Goal: Transaction & Acquisition: Purchase product/service

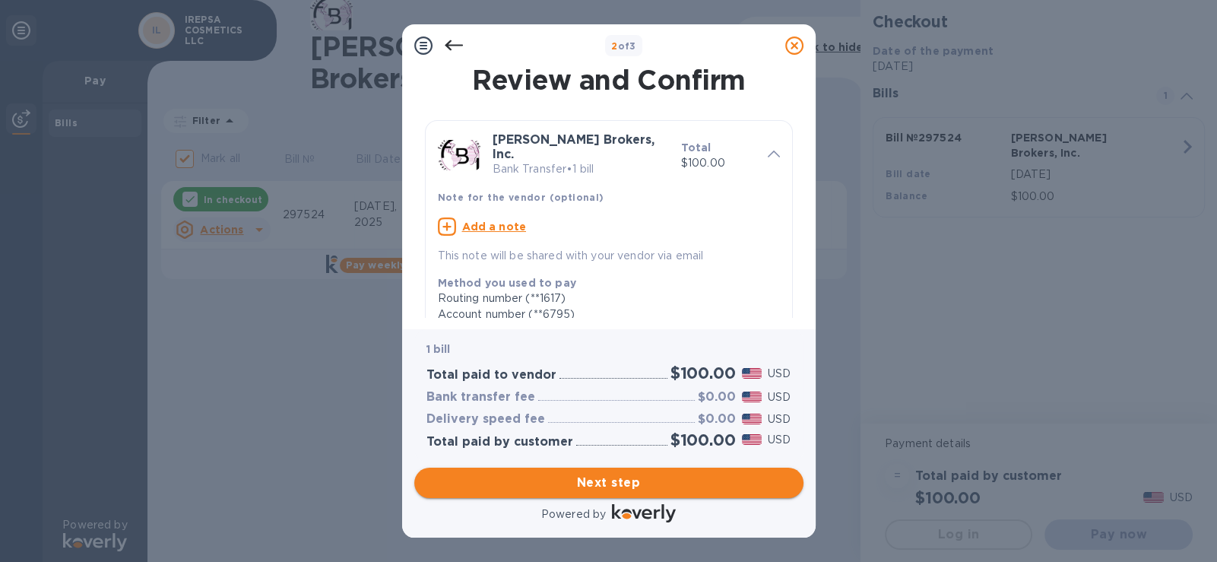
click at [656, 484] on span "Next step" at bounding box center [608, 483] width 365 height 18
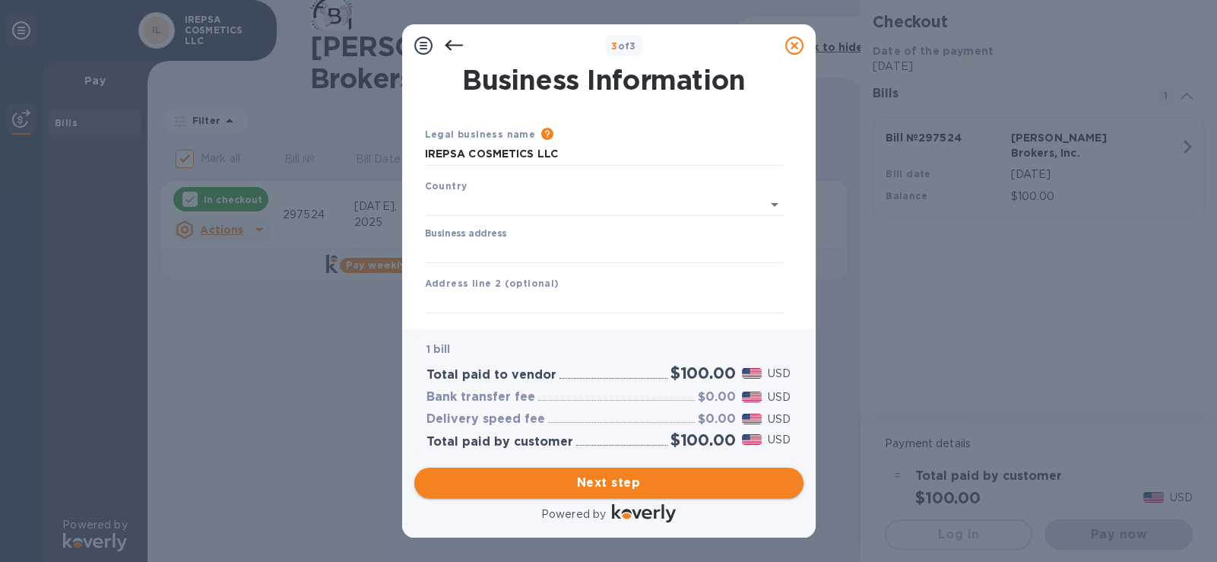
type input "[GEOGRAPHIC_DATA]"
click at [610, 250] on input "Business address" at bounding box center [604, 248] width 359 height 23
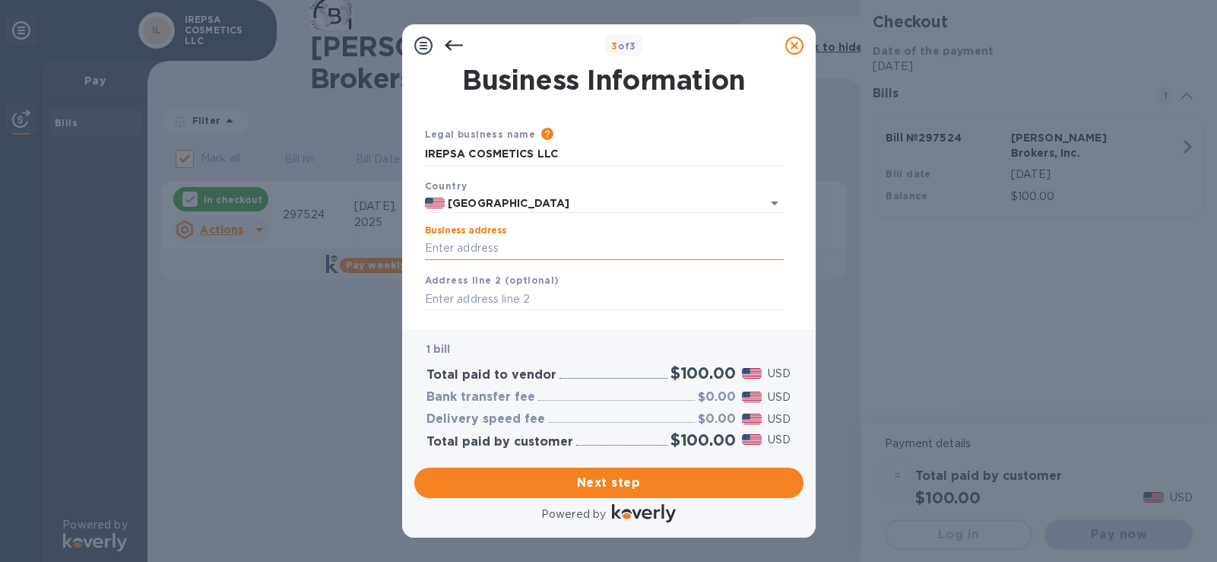
type input "[STREET_ADDRESS]"
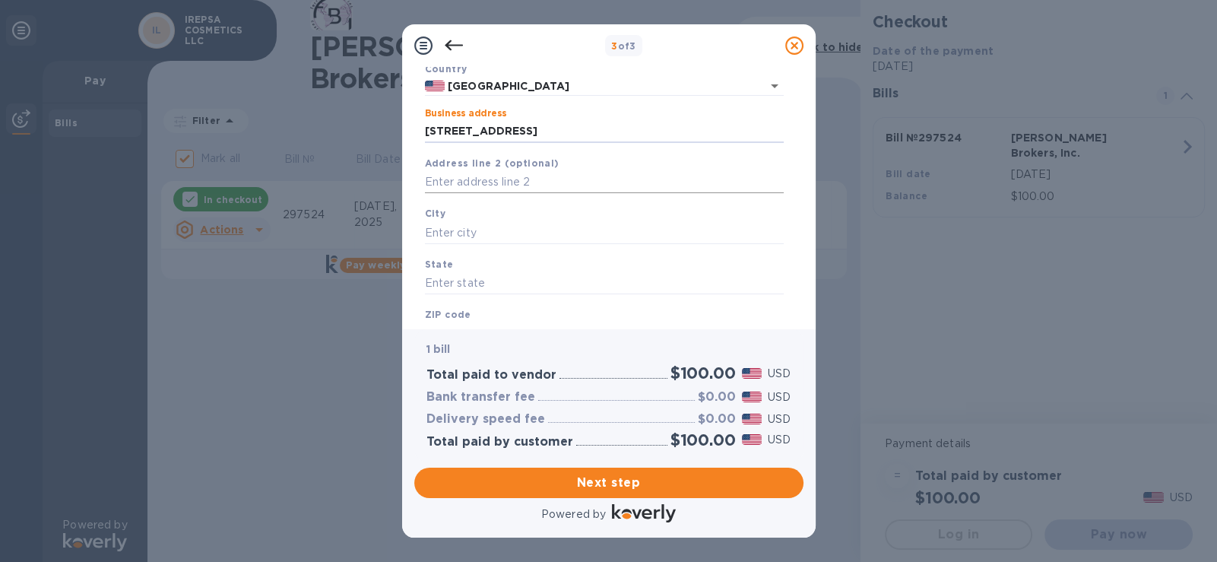
scroll to position [151, 0]
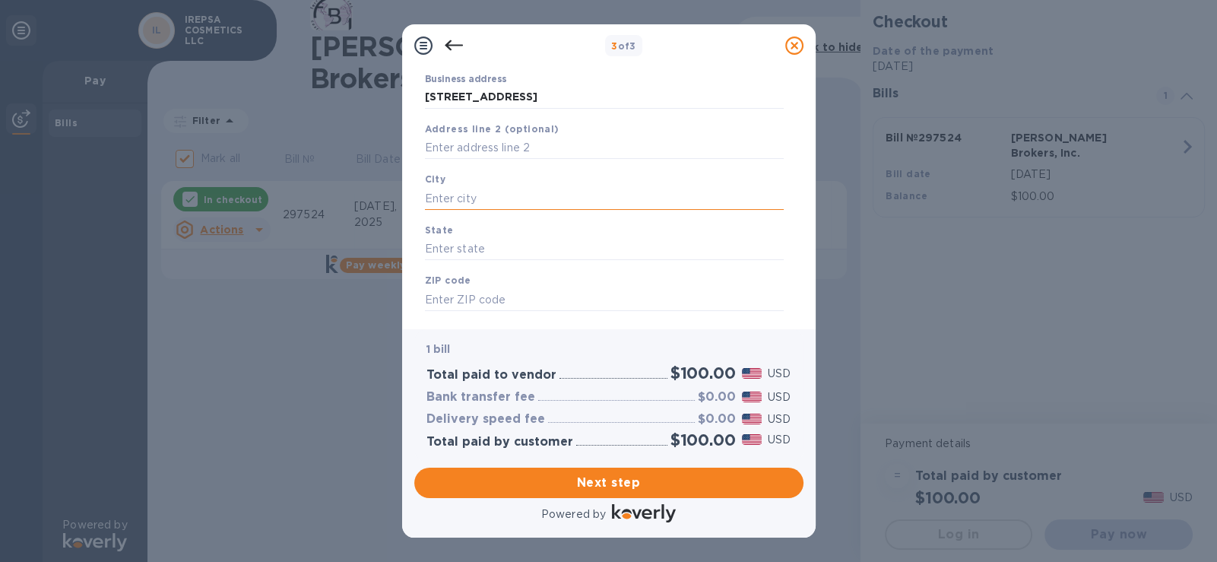
click at [574, 192] on input "text" at bounding box center [604, 198] width 359 height 23
type input "s"
type input "[GEOGRAPHIC_DATA]"
type input "CA"
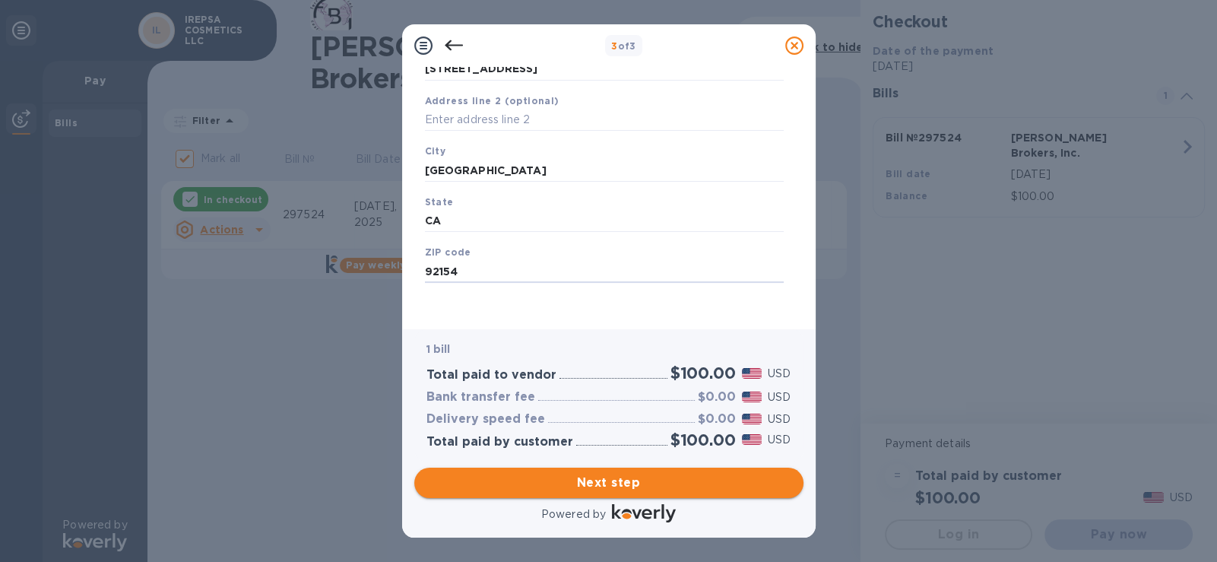
type input "92154"
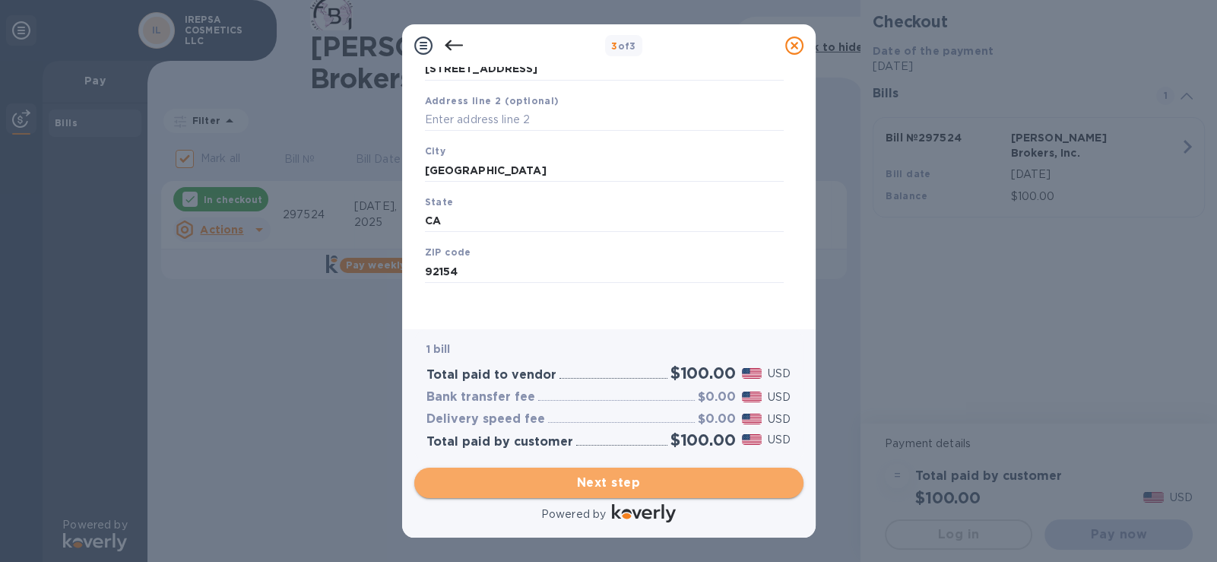
click at [593, 475] on span "Next step" at bounding box center [608, 483] width 365 height 18
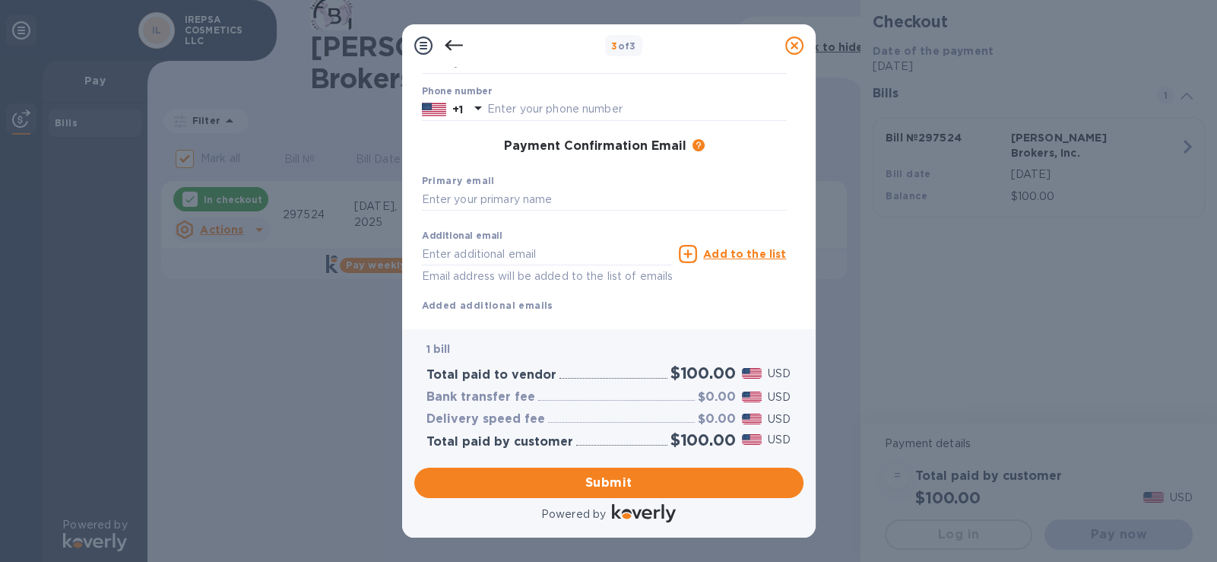
scroll to position [0, 0]
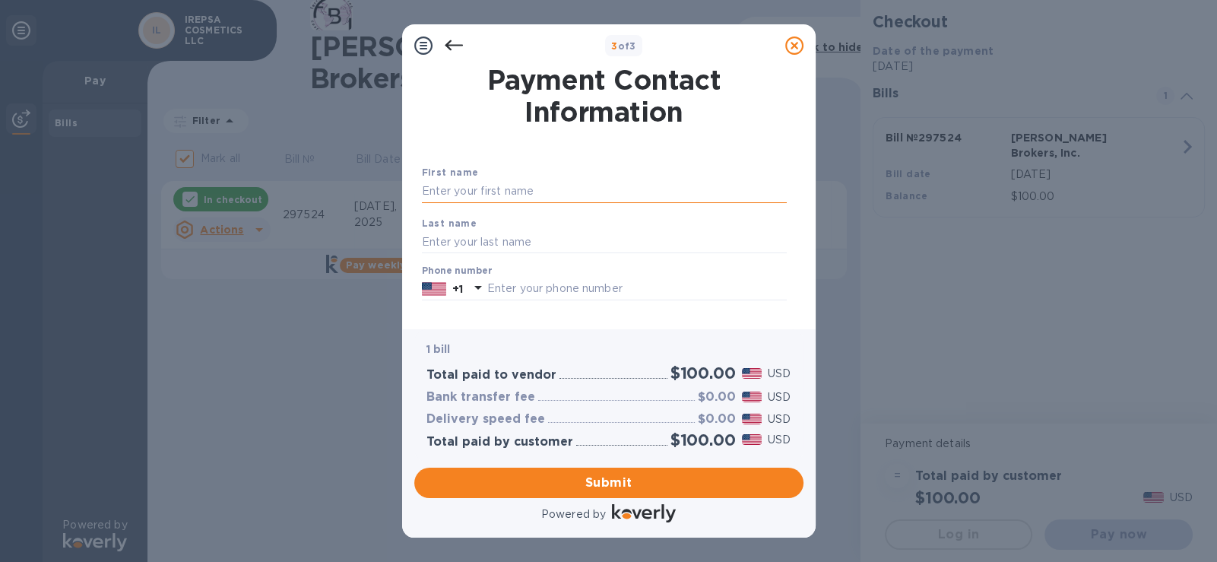
click at [525, 192] on input "text" at bounding box center [604, 191] width 365 height 23
click at [570, 189] on input "text" at bounding box center [604, 191] width 365 height 23
type input "[PERSON_NAME]"
click at [461, 231] on input "text" at bounding box center [604, 241] width 365 height 23
type input "[PERSON_NAME]"
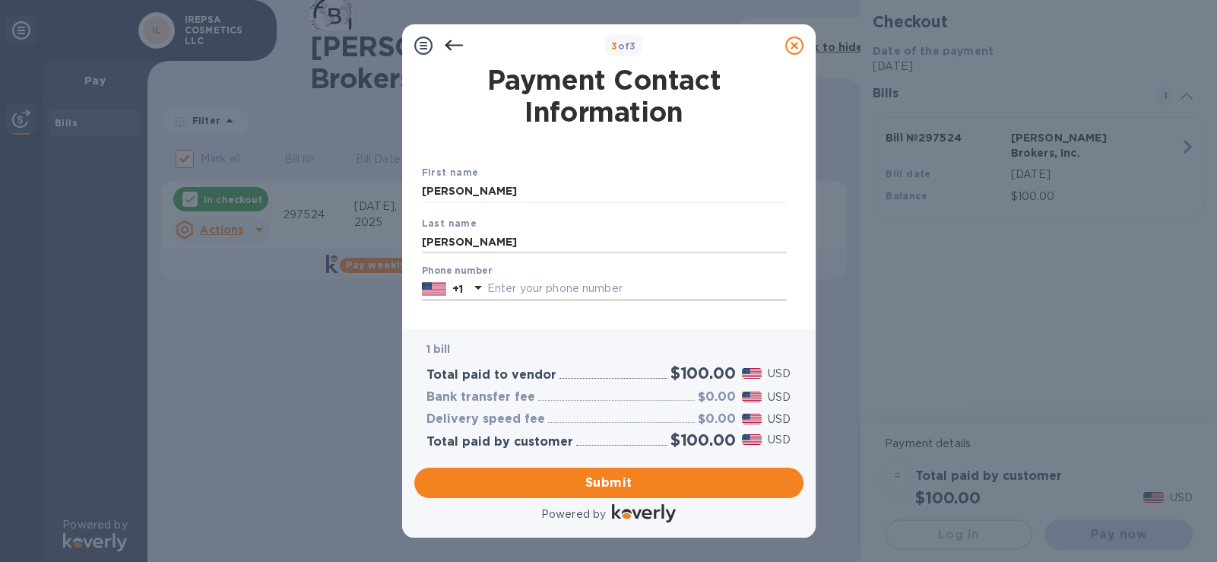
click at [662, 297] on input "text" at bounding box center [637, 288] width 300 height 23
type input "6196710061"
click at [672, 482] on span "Submit" at bounding box center [608, 483] width 365 height 18
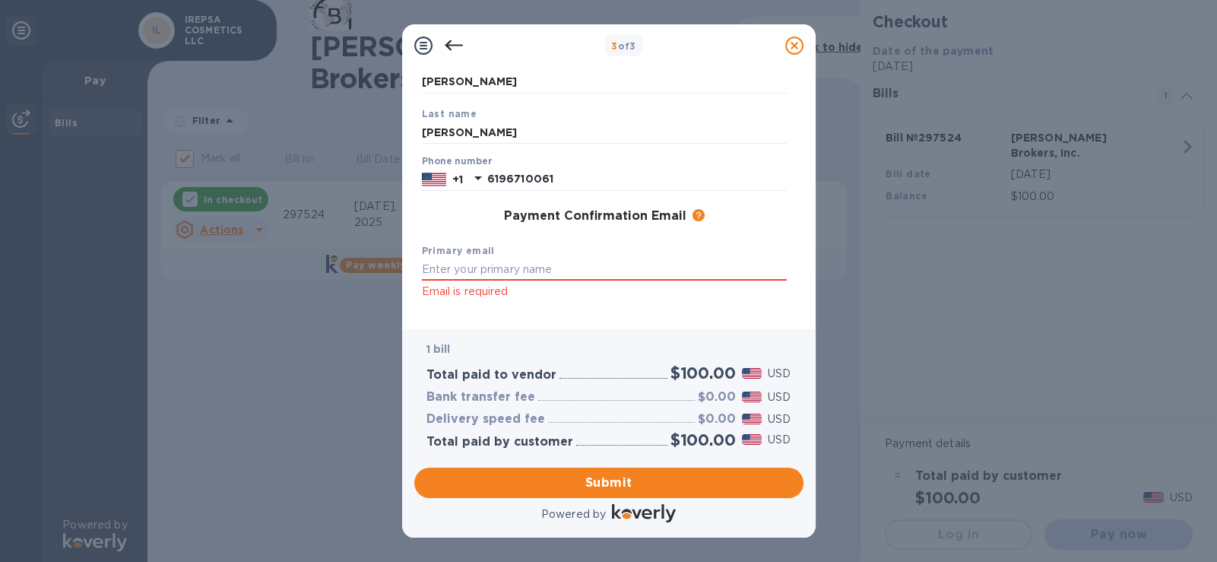
scroll to position [130, 0]
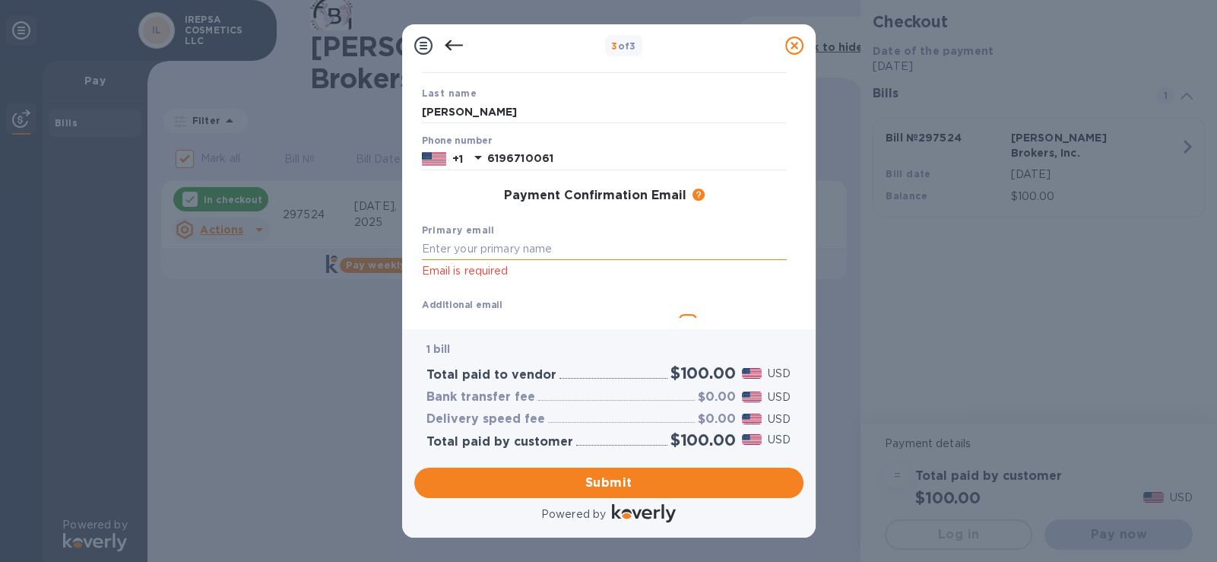
click at [677, 248] on input "text" at bounding box center [604, 249] width 365 height 23
type input "I"
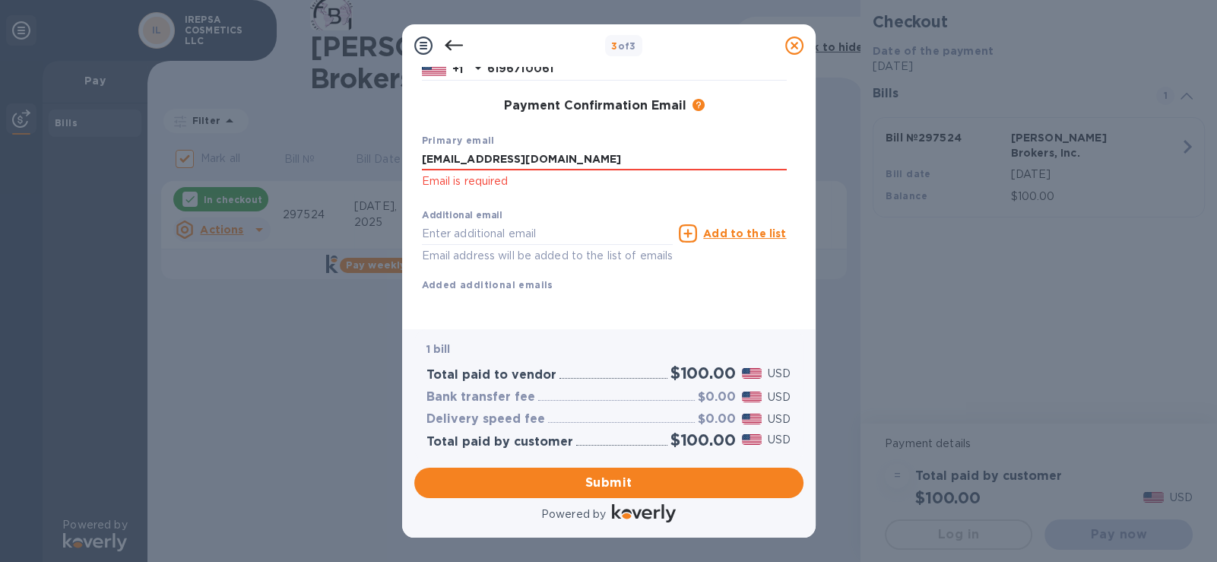
scroll to position [236, 0]
type input "[EMAIL_ADDRESS][DOMAIN_NAME]"
click at [658, 485] on span "Submit" at bounding box center [608, 483] width 365 height 18
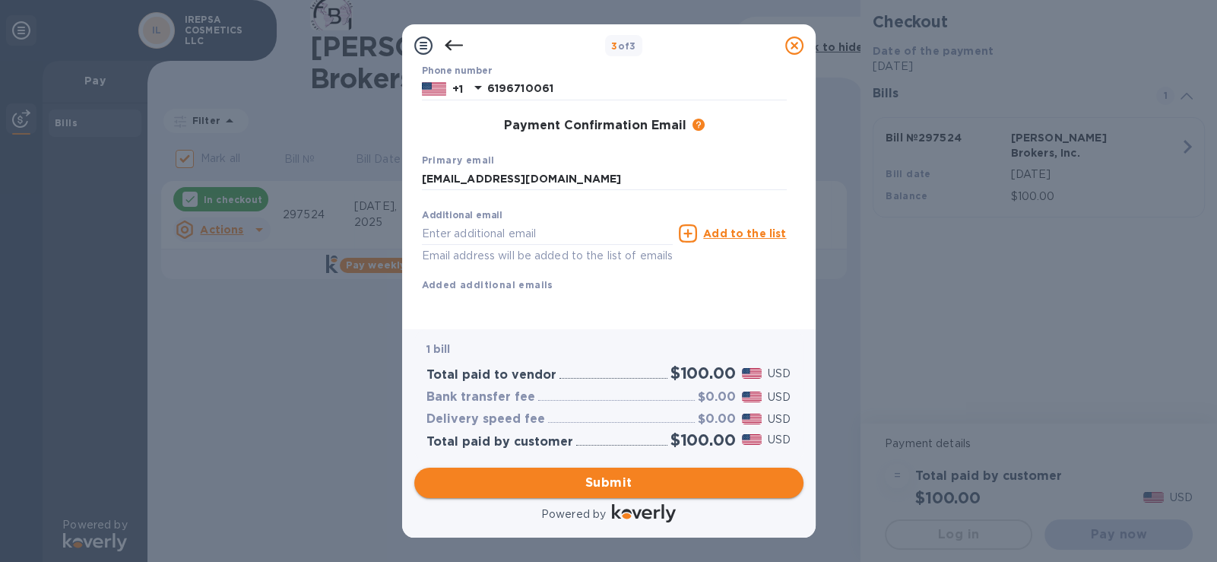
scroll to position [216, 0]
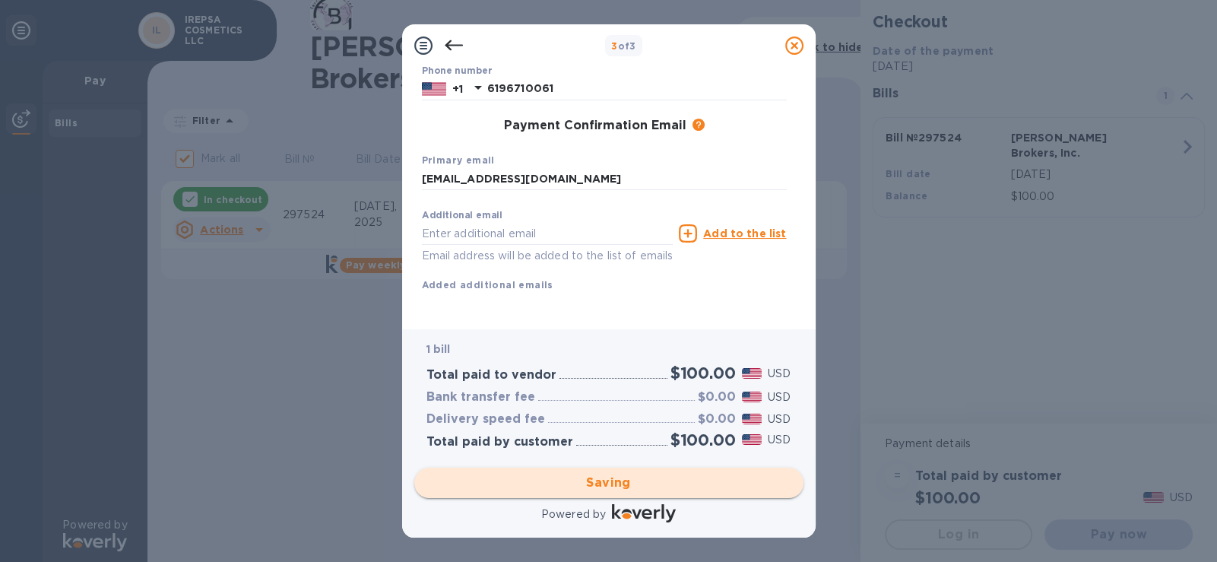
checkbox input "false"
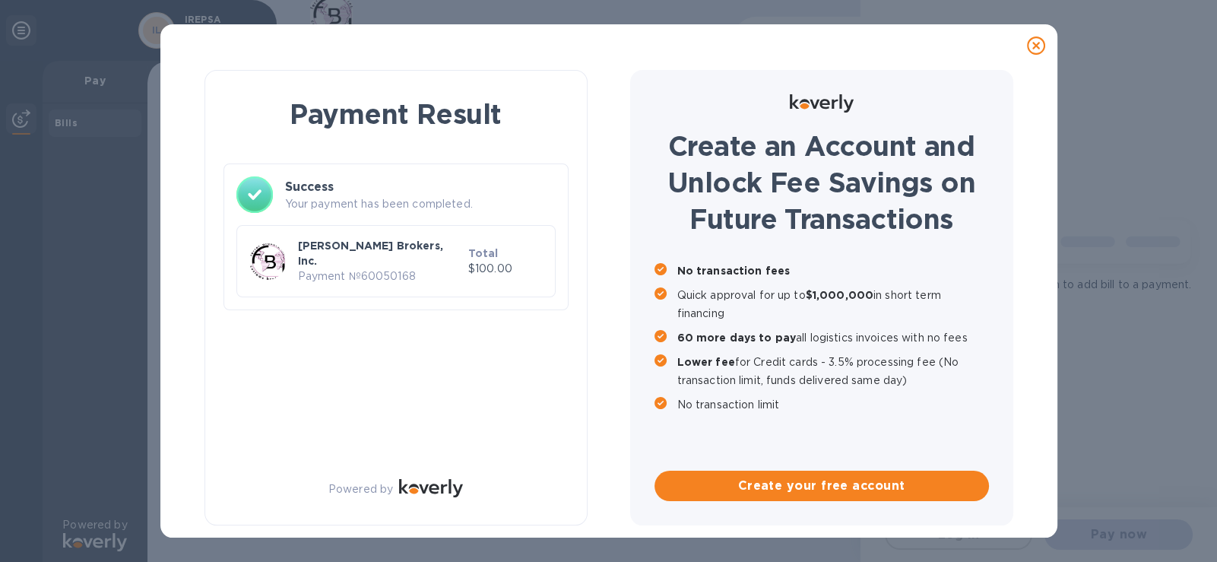
scroll to position [0, 0]
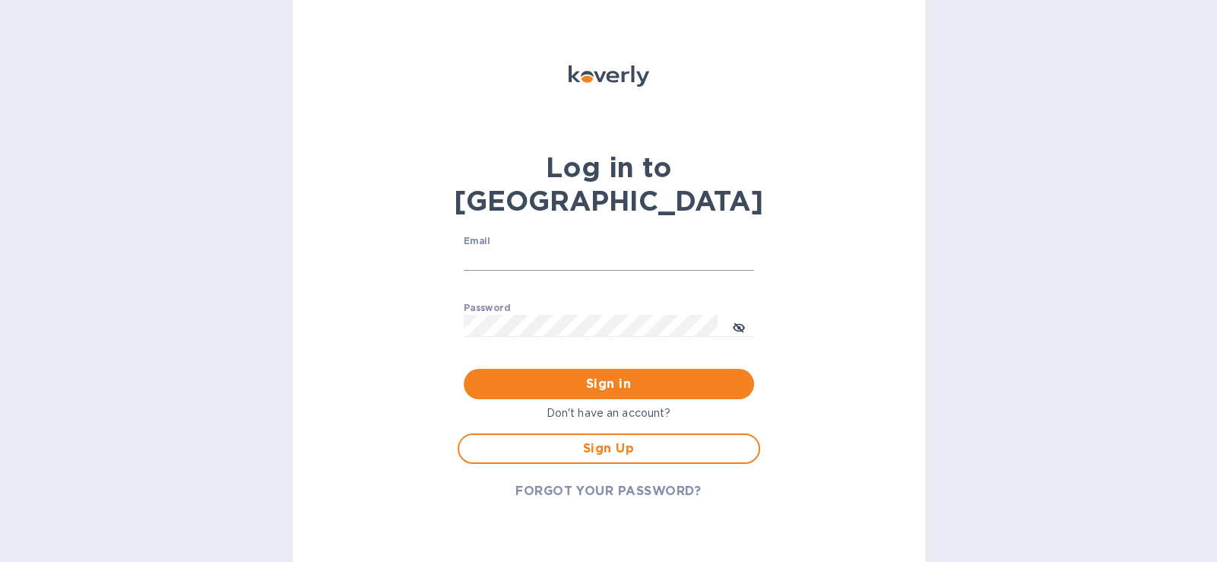
click at [555, 248] on input "Email" at bounding box center [609, 259] width 290 height 23
type input "irepsa.cosmetics@gmail.com"
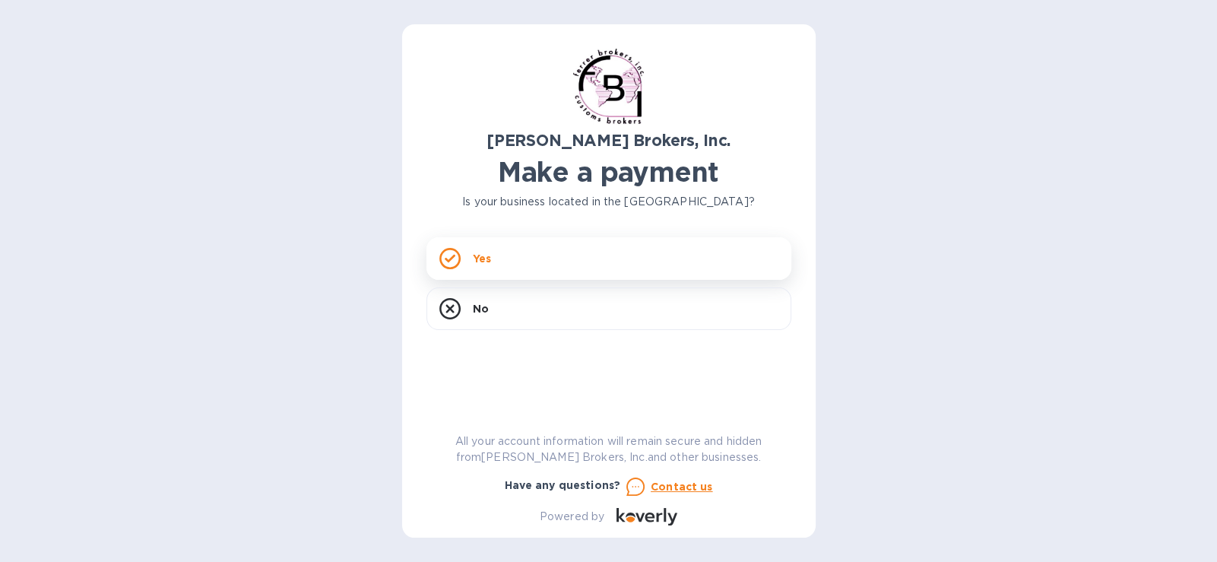
click at [513, 256] on div "Yes" at bounding box center [608, 258] width 365 height 43
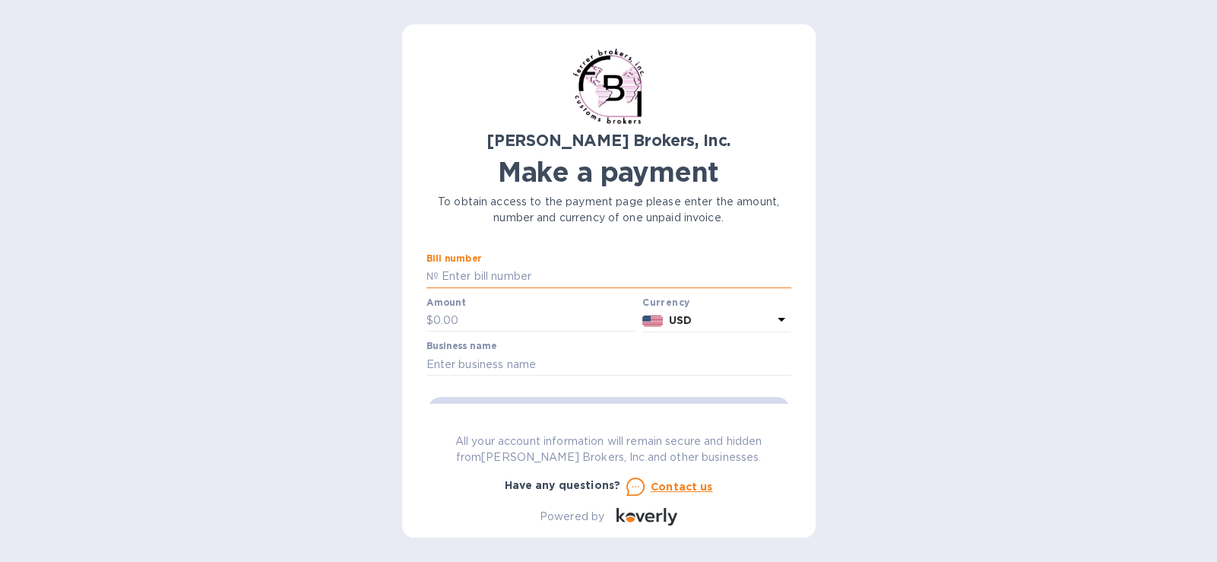
click at [534, 266] on input "text" at bounding box center [615, 276] width 353 height 23
type input "297524"
click at [532, 310] on input "text" at bounding box center [535, 320] width 204 height 23
type input "10.00"
click at [563, 355] on input "text" at bounding box center [608, 364] width 365 height 23
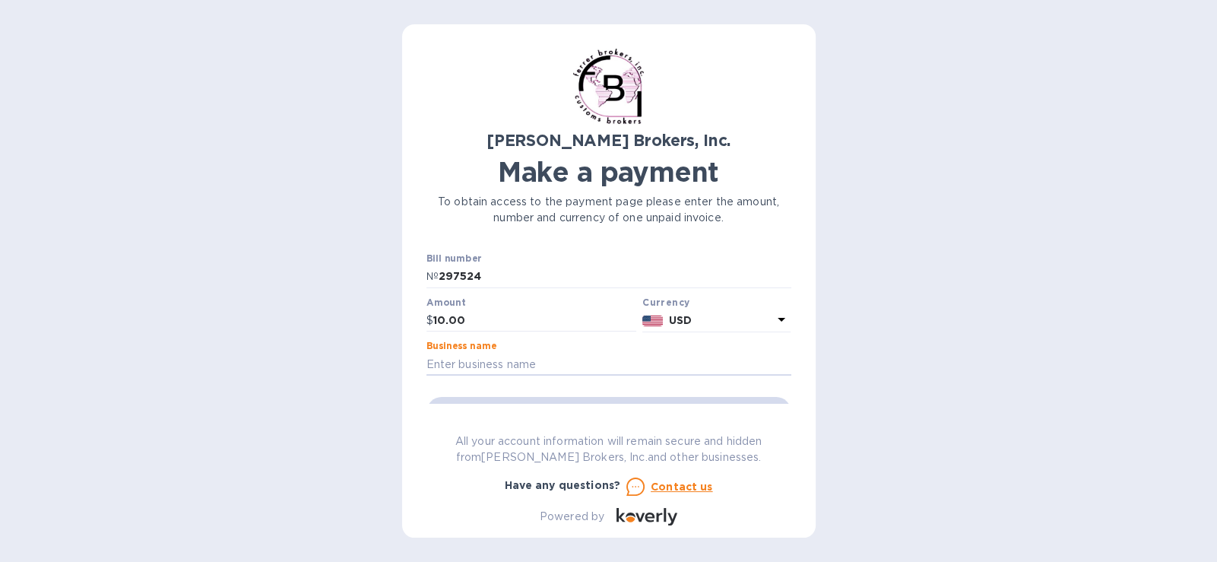
type input "IREPSA COSMETICS LLC"
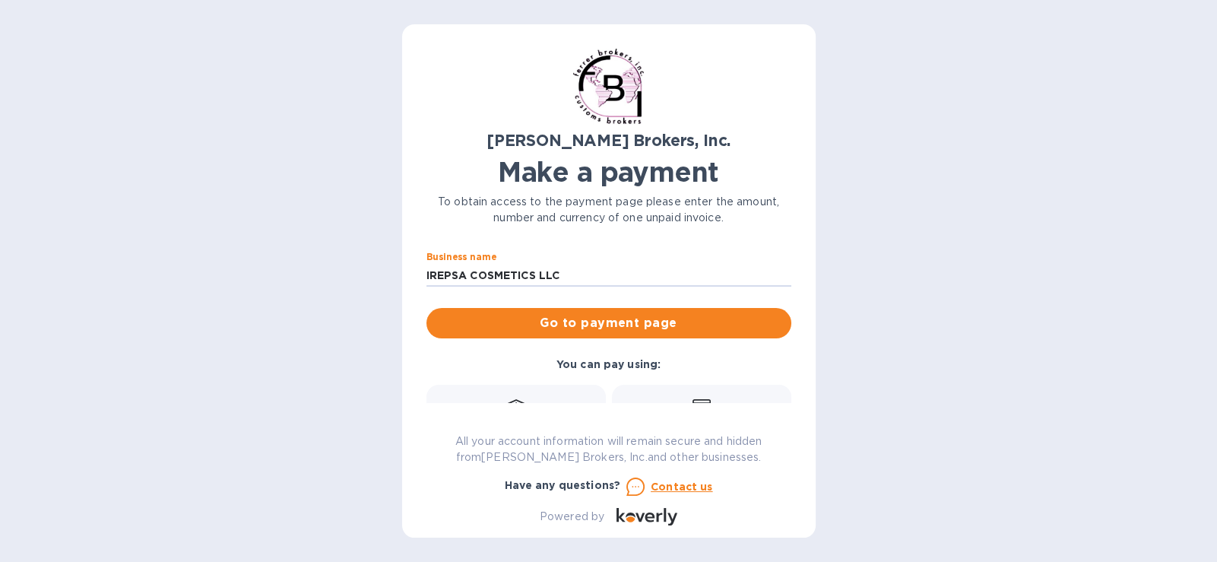
scroll to position [151, 0]
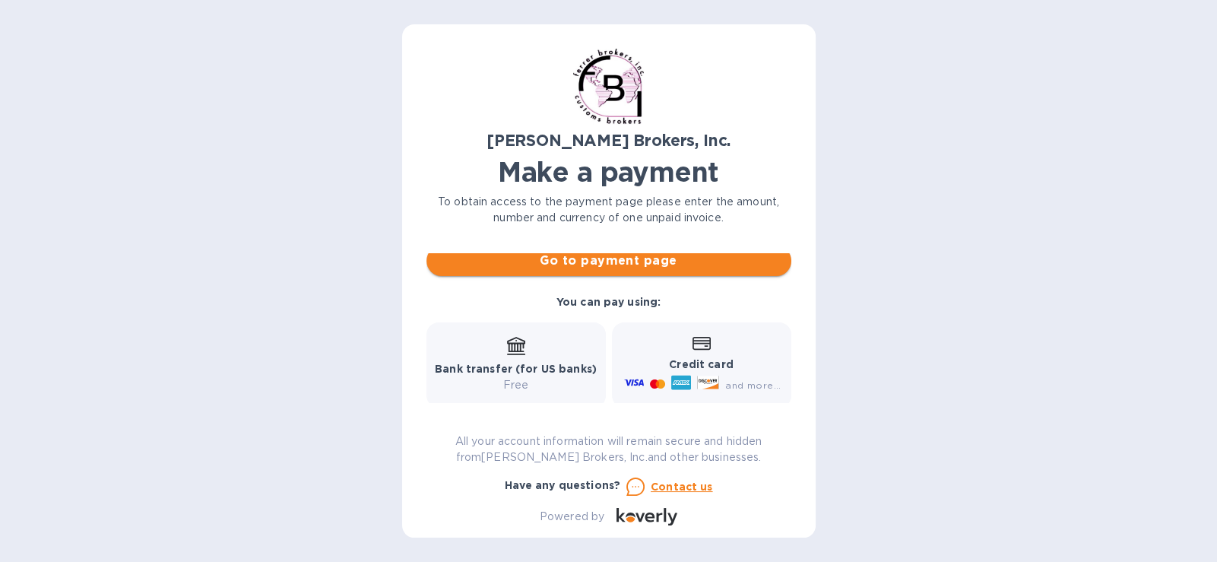
click at [649, 255] on span "Go to payment page" at bounding box center [609, 261] width 341 height 18
